Goal: Register for event/course

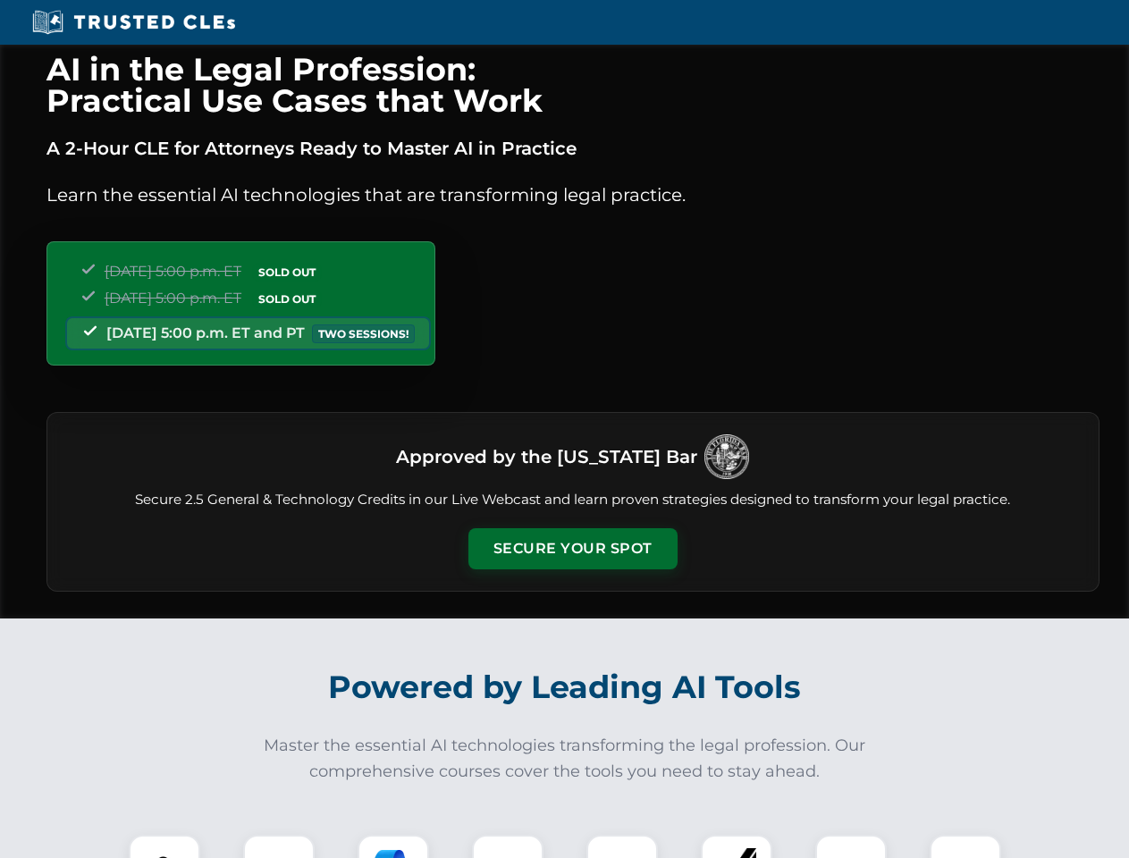
click at [572, 549] on button "Secure Your Spot" at bounding box center [572, 548] width 209 height 41
click at [164, 846] on img at bounding box center [165, 870] width 52 height 52
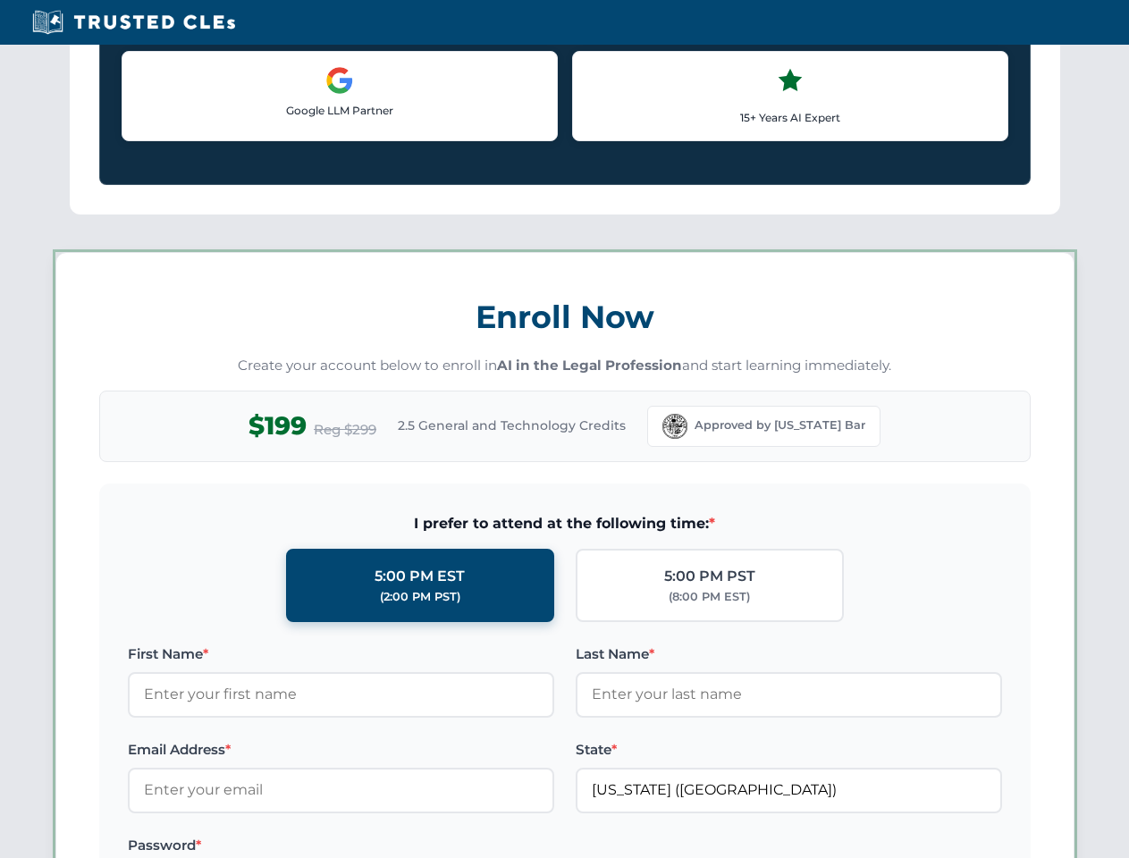
click at [393, 846] on label "Password *" at bounding box center [341, 845] width 426 height 21
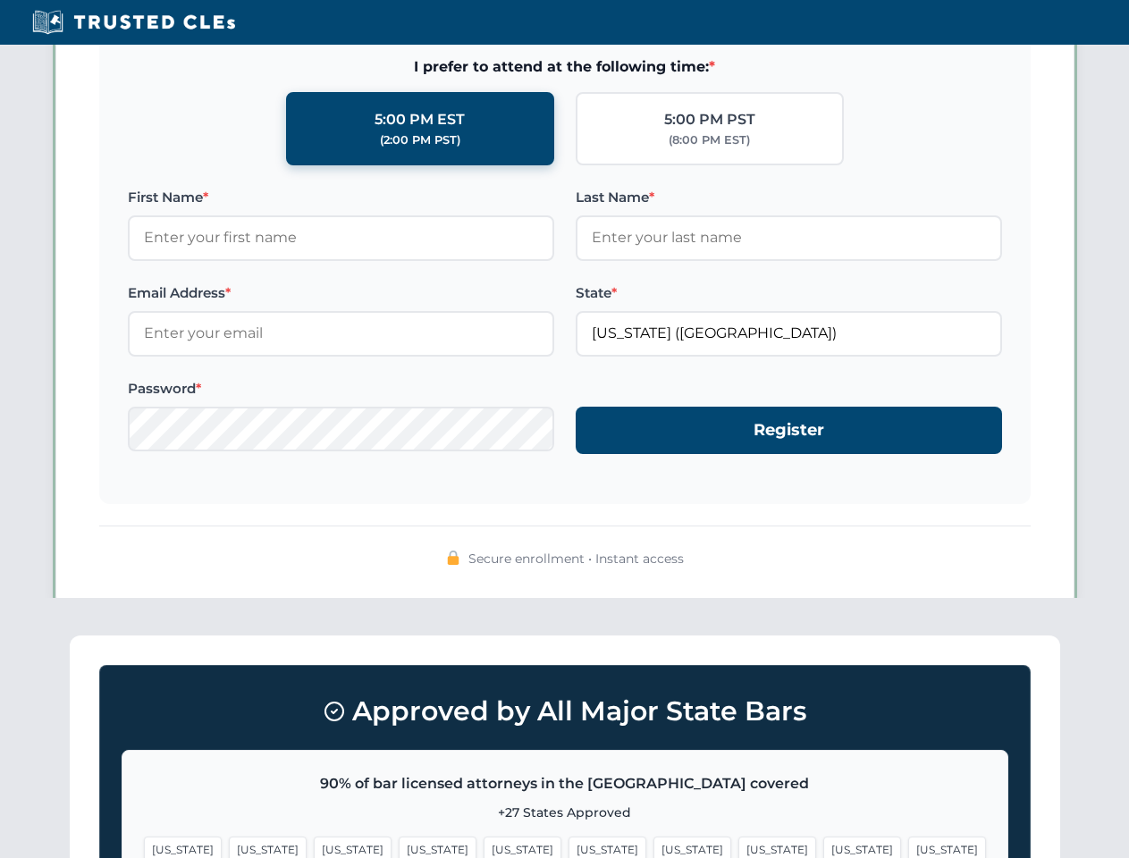
click at [823, 846] on span "[US_STATE]" at bounding box center [862, 849] width 78 height 26
